Goal: Find specific page/section: Find specific page/section

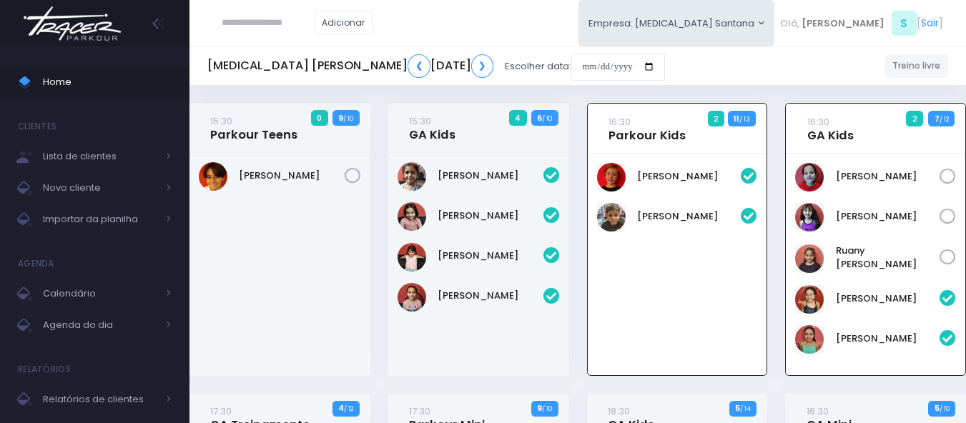
scroll to position [103, 0]
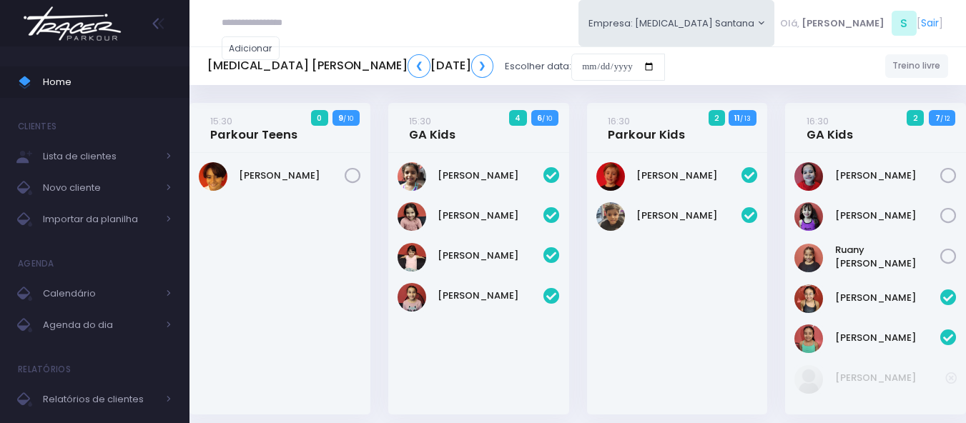
scroll to position [434, 0]
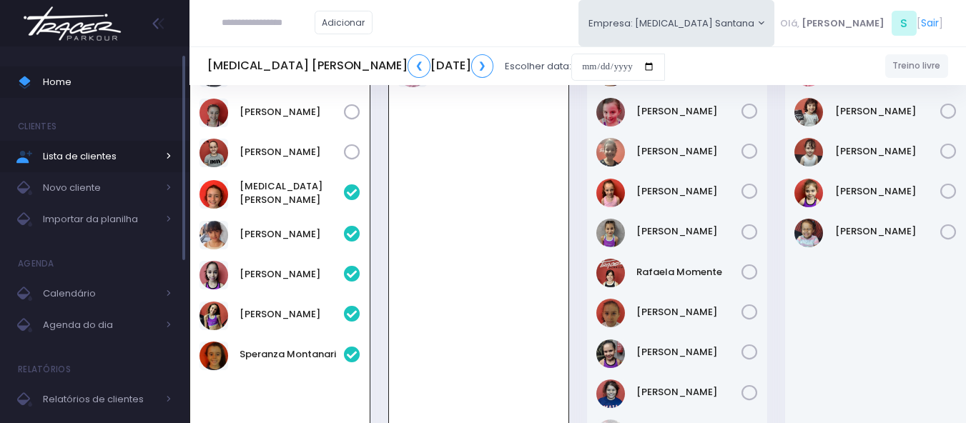
click at [85, 157] on span "Lista de clientes" at bounding box center [100, 156] width 114 height 19
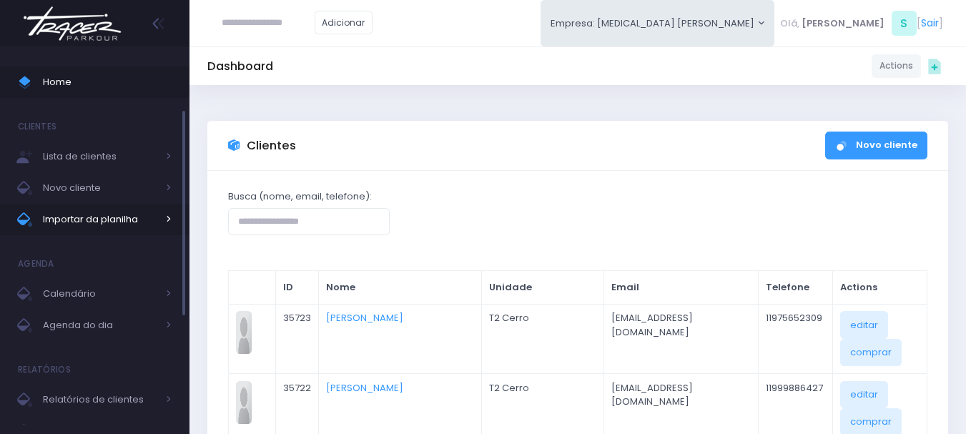
scroll to position [36, 0]
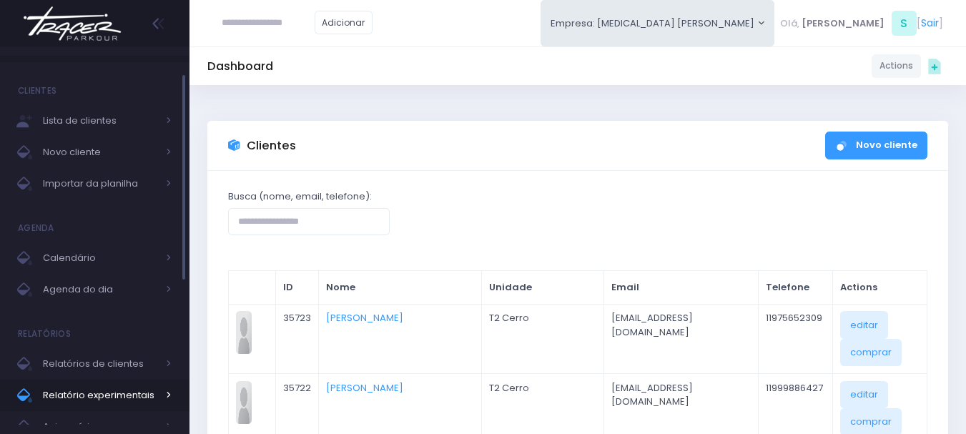
click at [112, 388] on span "Relatório experimentais" at bounding box center [100, 395] width 114 height 19
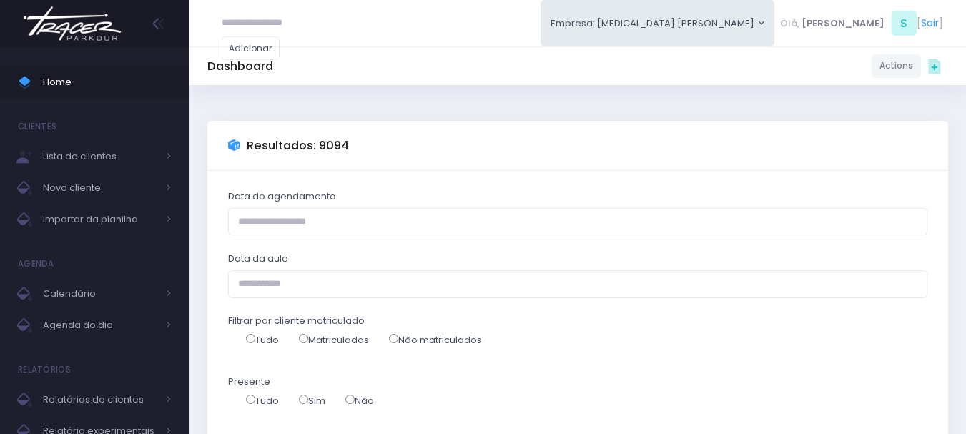
select select
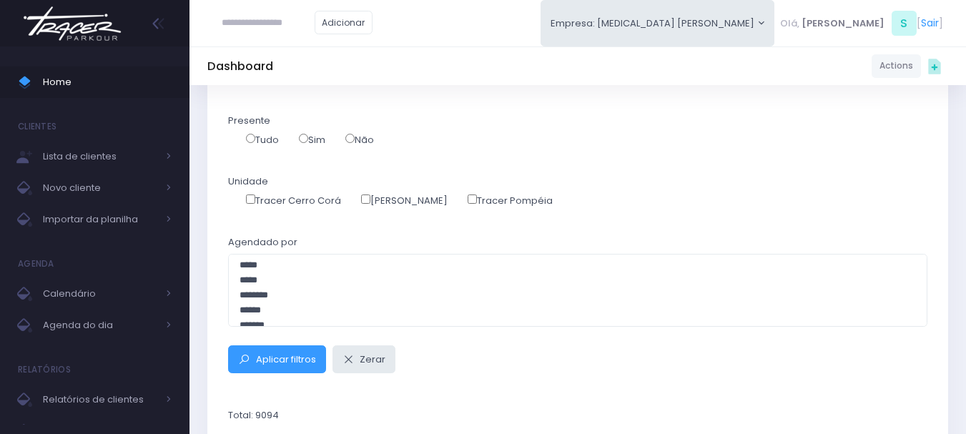
scroll to position [286, 0]
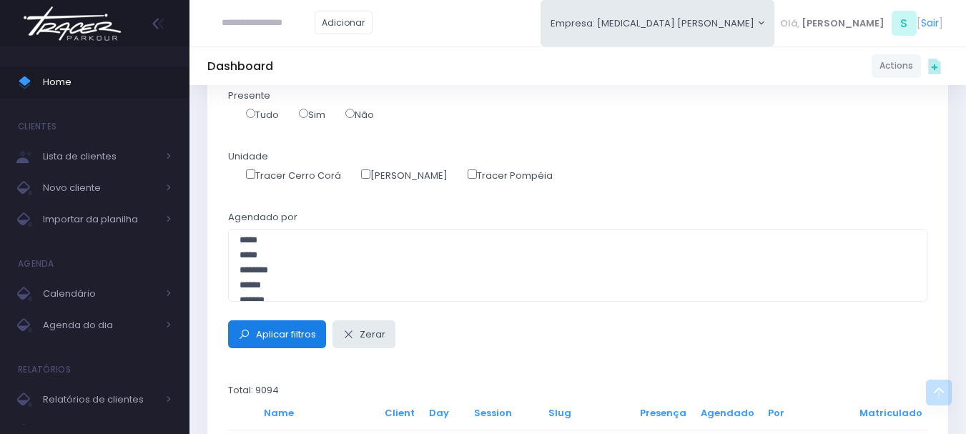
click at [294, 337] on span "Aplicar filtros" at bounding box center [286, 334] width 60 height 14
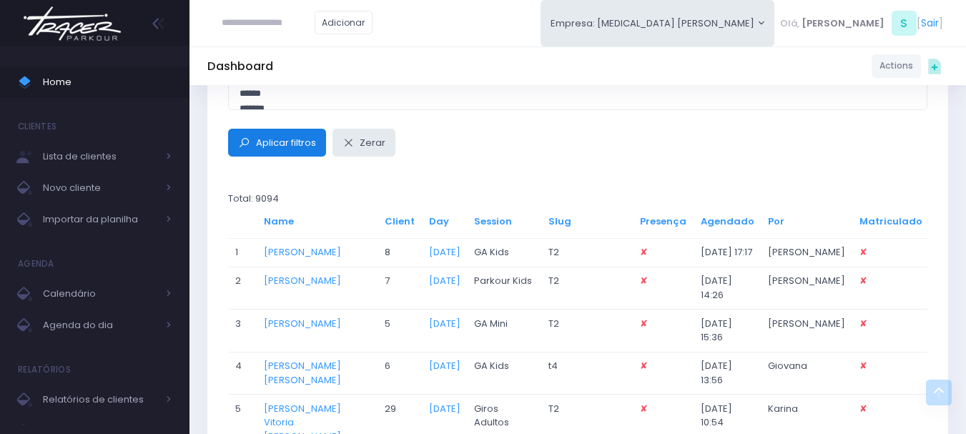
scroll to position [500, 0]
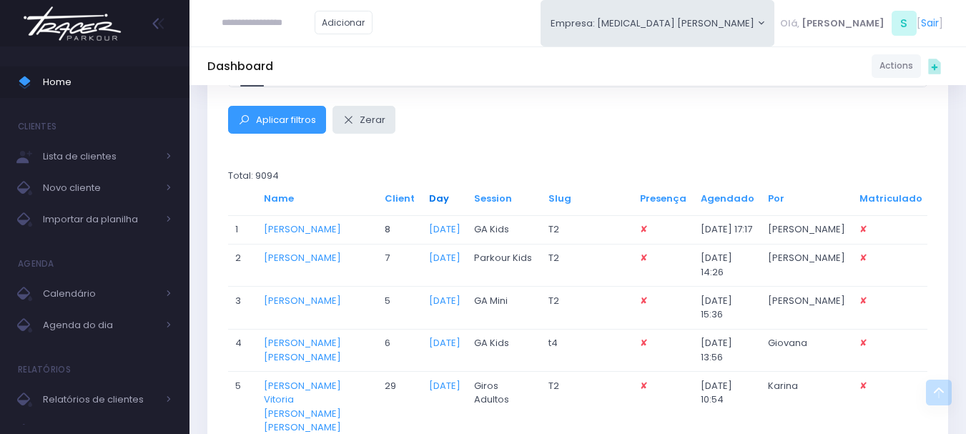
click at [449, 198] on link "Day" at bounding box center [439, 199] width 20 height 14
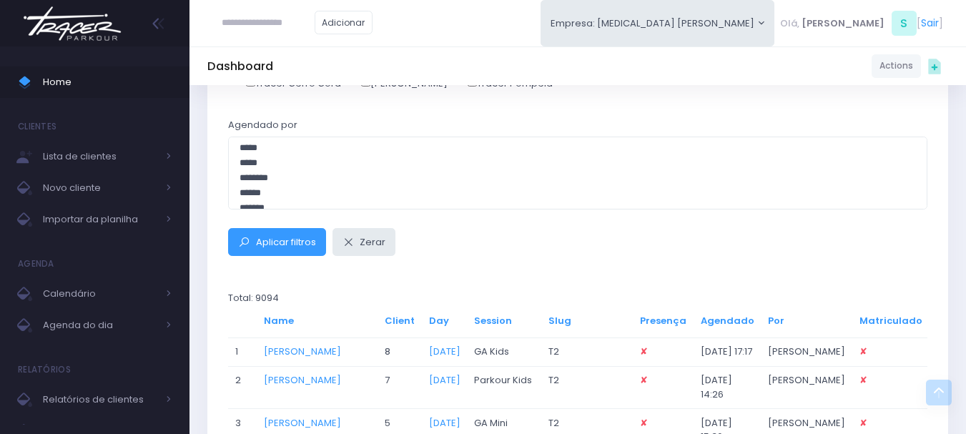
scroll to position [357, 0]
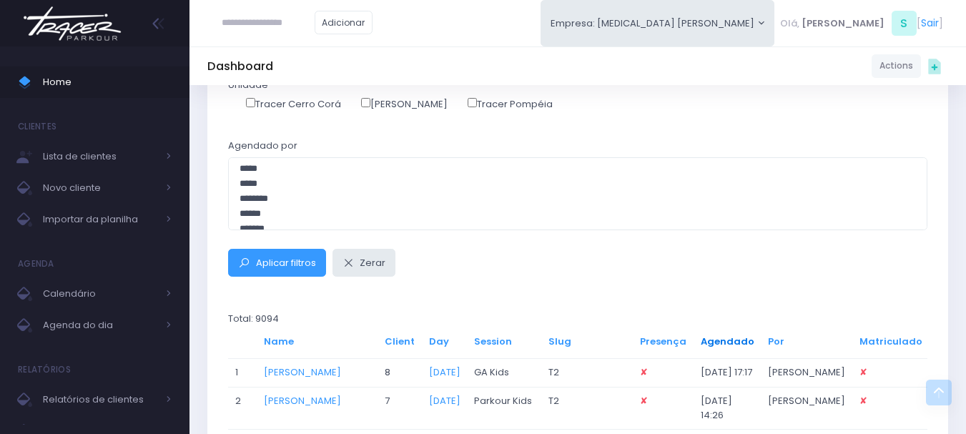
click at [728, 341] on link "Agendado" at bounding box center [728, 342] width 54 height 14
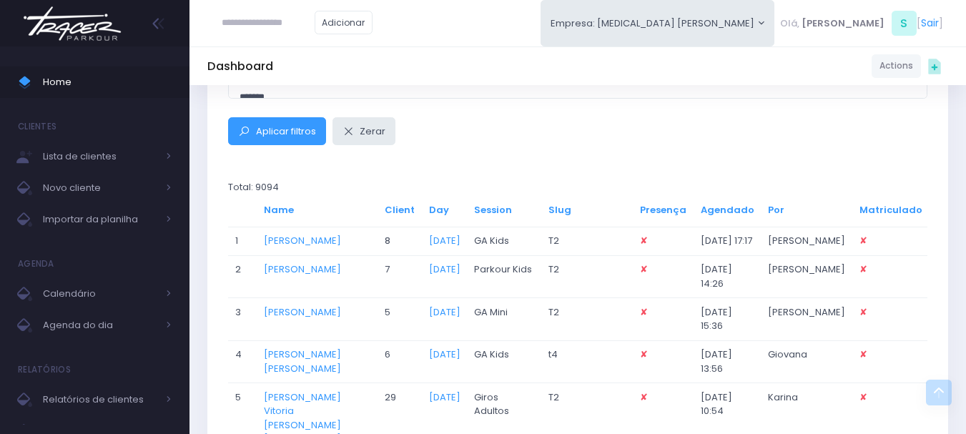
scroll to position [500, 0]
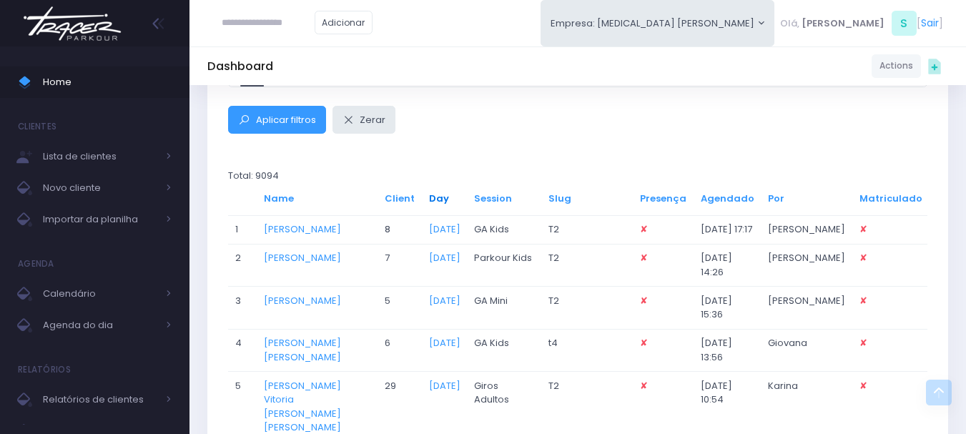
click at [449, 194] on link "Day" at bounding box center [439, 199] width 20 height 14
click at [264, 117] on span "Aplicar filtros" at bounding box center [286, 120] width 60 height 14
